Goal: Navigation & Orientation: Find specific page/section

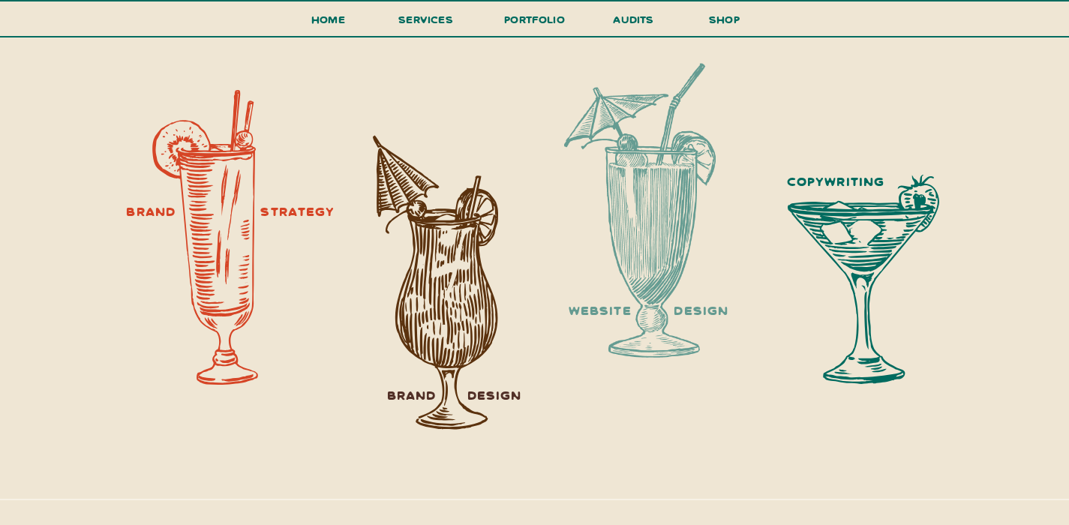
scroll to position [1843, 0]
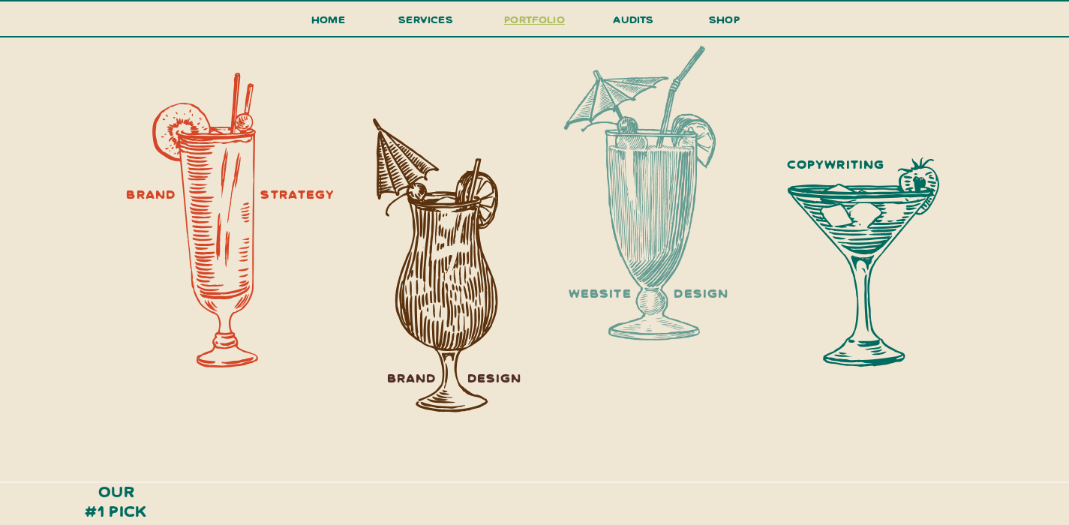
click at [534, 24] on h3 "portfolio" at bounding box center [535, 24] width 71 height 28
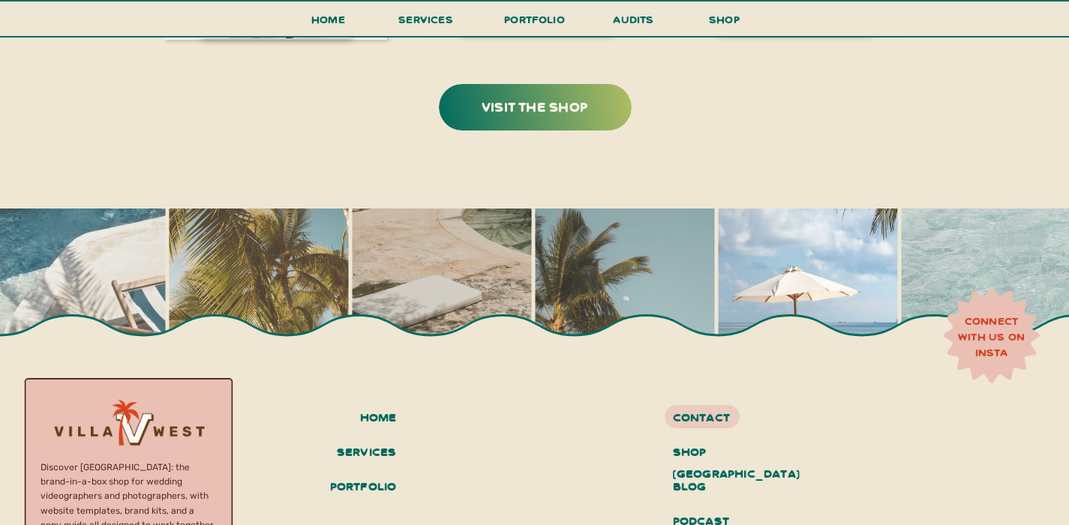
scroll to position [3355, 0]
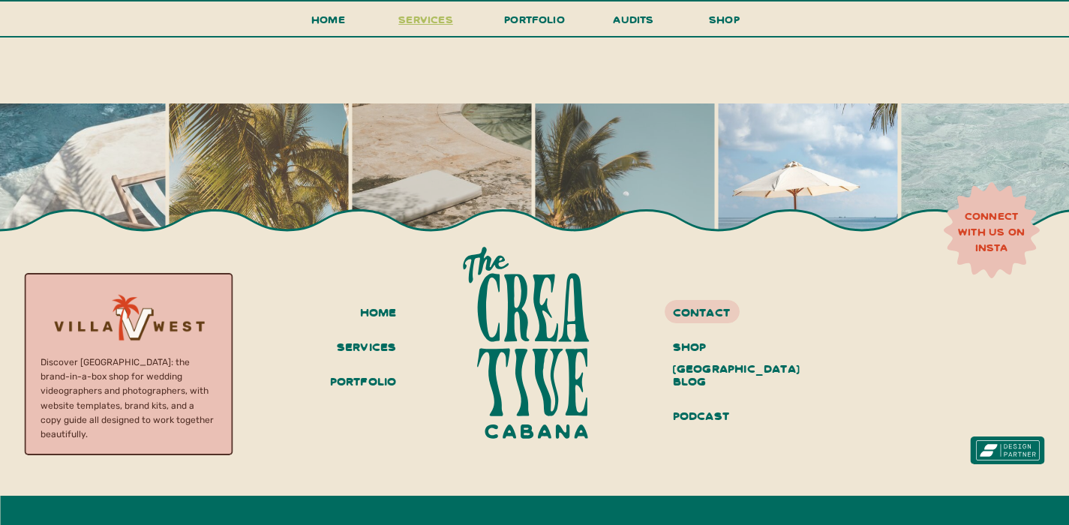
click at [425, 20] on span "services" at bounding box center [425, 19] width 55 height 14
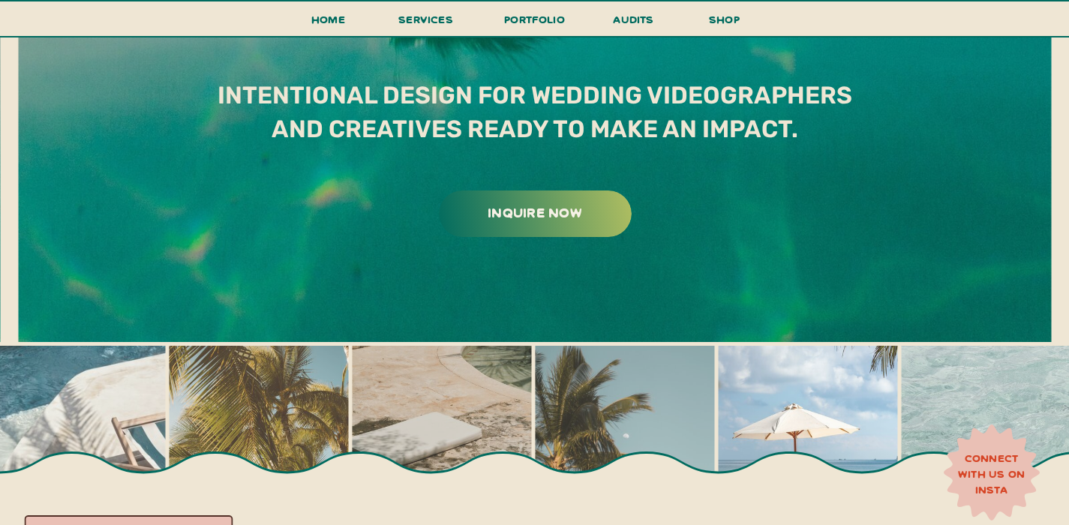
scroll to position [8447, 0]
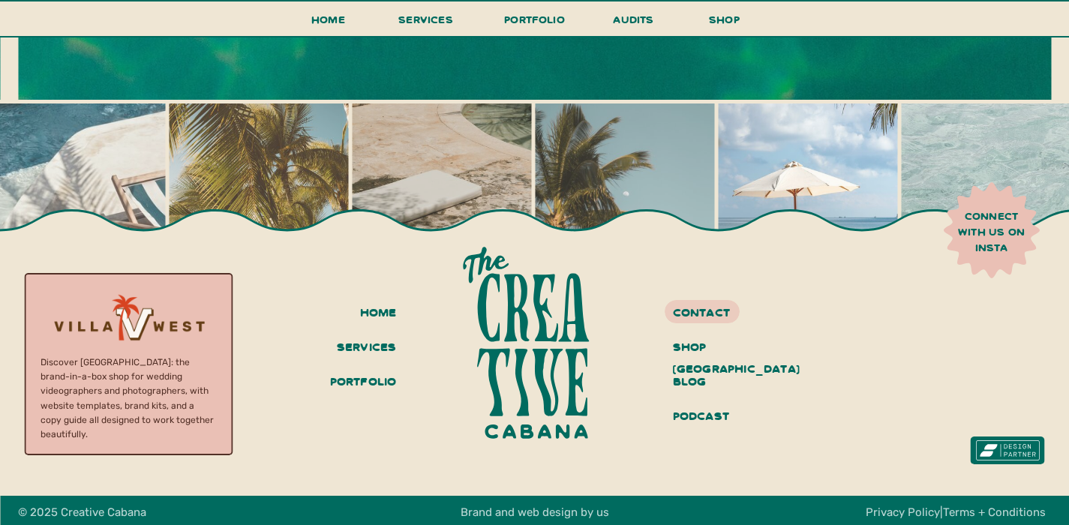
click at [999, 233] on h3 "connect with us on insta" at bounding box center [991, 232] width 83 height 46
click at [704, 422] on h3 "podcast" at bounding box center [729, 417] width 113 height 26
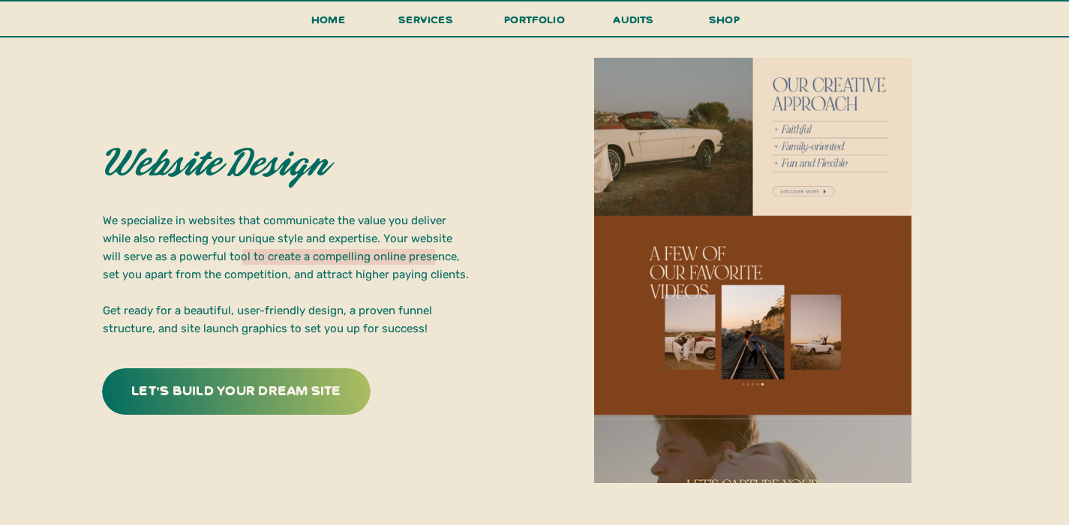
scroll to position [2726, 0]
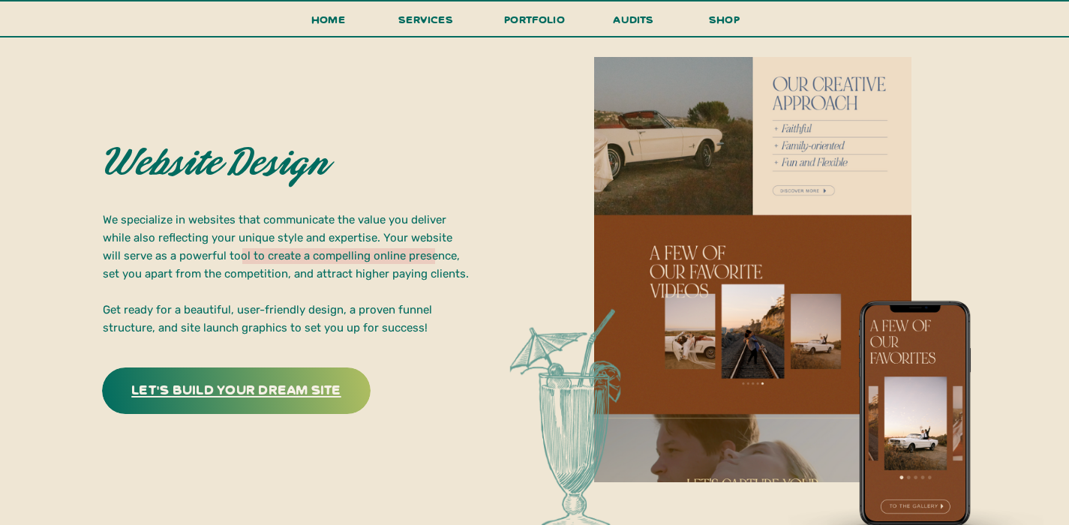
click at [254, 379] on h3 "let's build your dream site" at bounding box center [236, 388] width 235 height 23
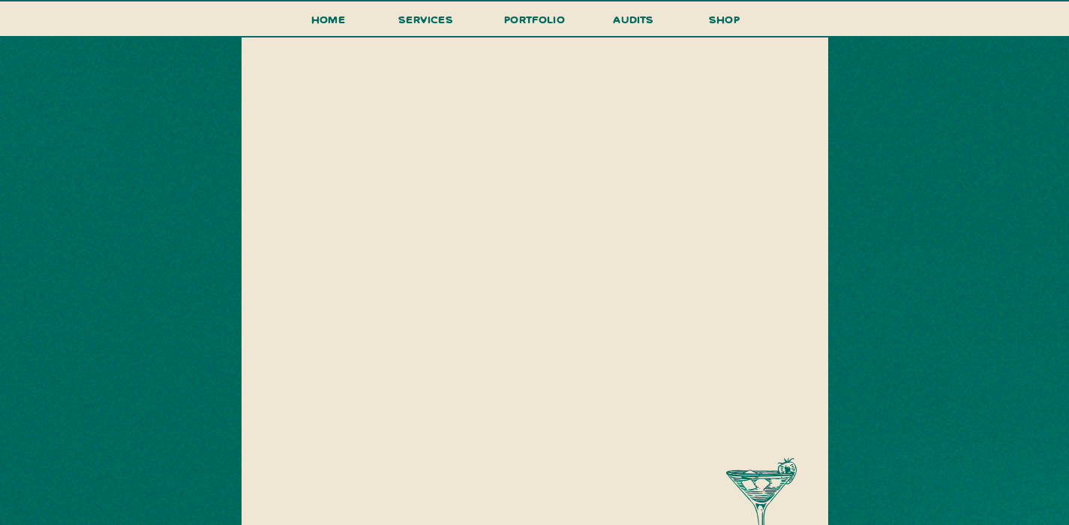
scroll to position [491, 0]
